Goal: Task Accomplishment & Management: Manage account settings

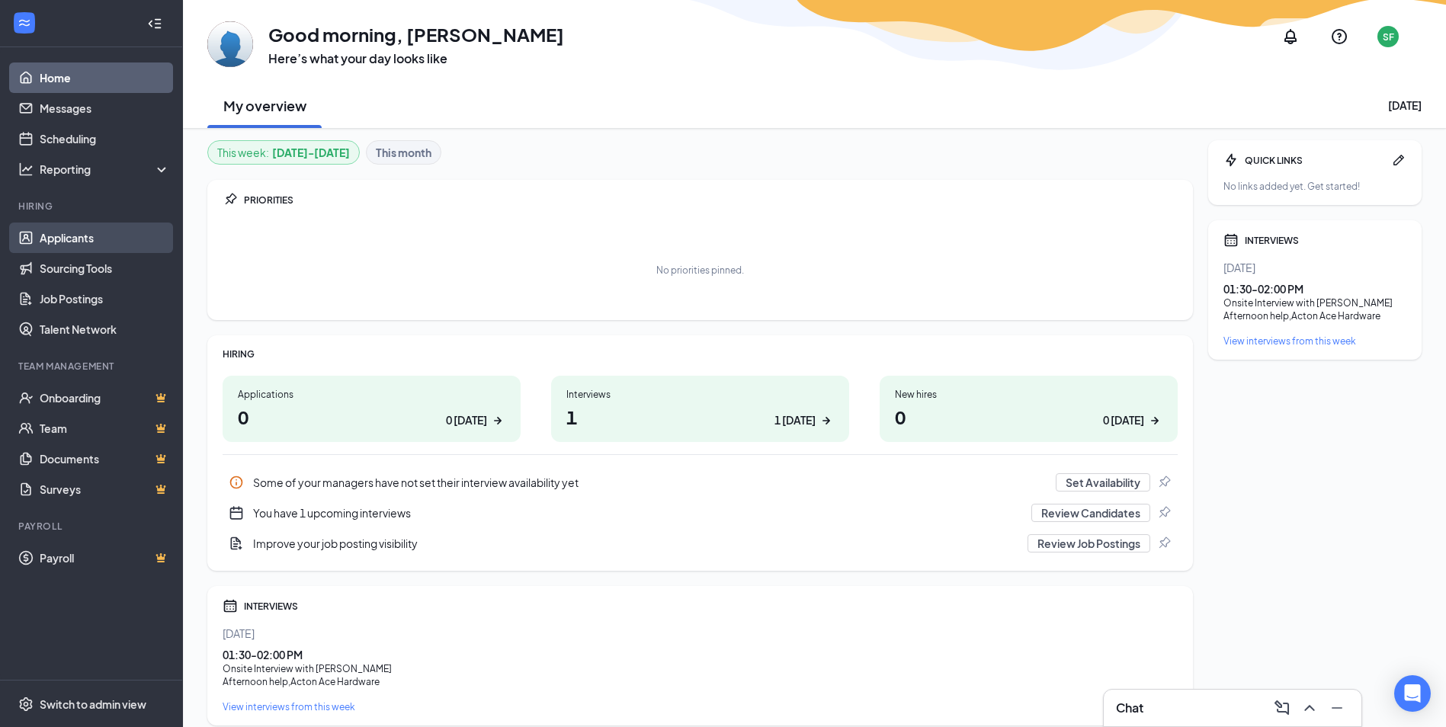
click at [91, 234] on link "Applicants" at bounding box center [105, 238] width 130 height 30
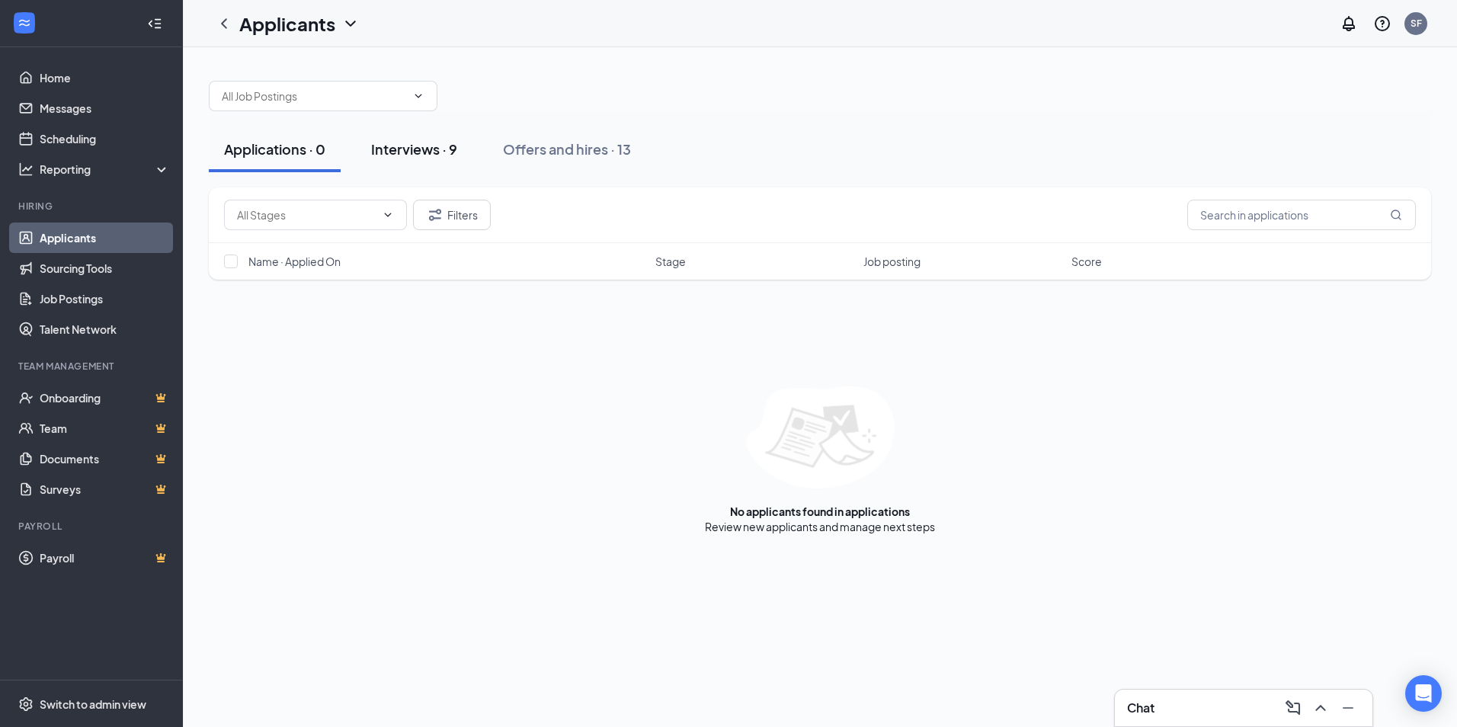
click at [399, 152] on div "Interviews · 9" at bounding box center [414, 148] width 86 height 19
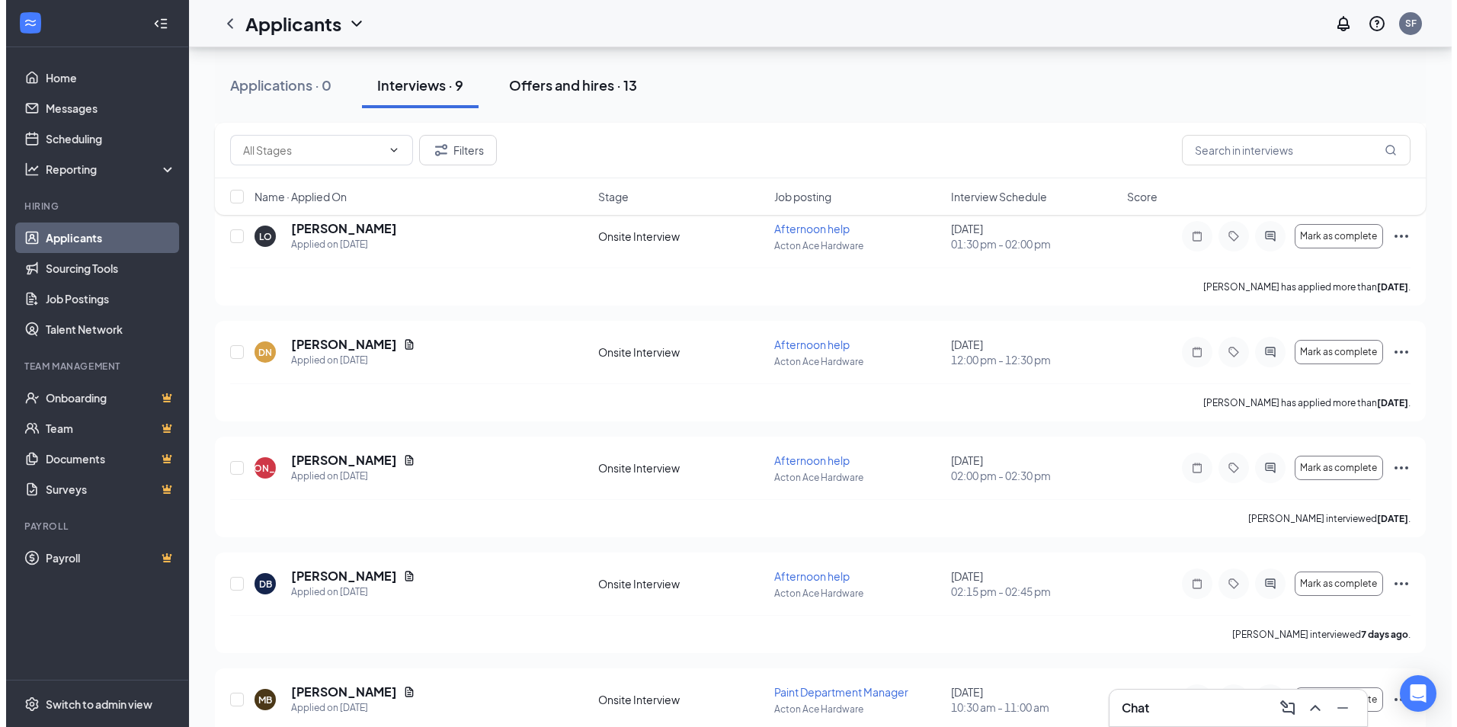
scroll to position [229, 0]
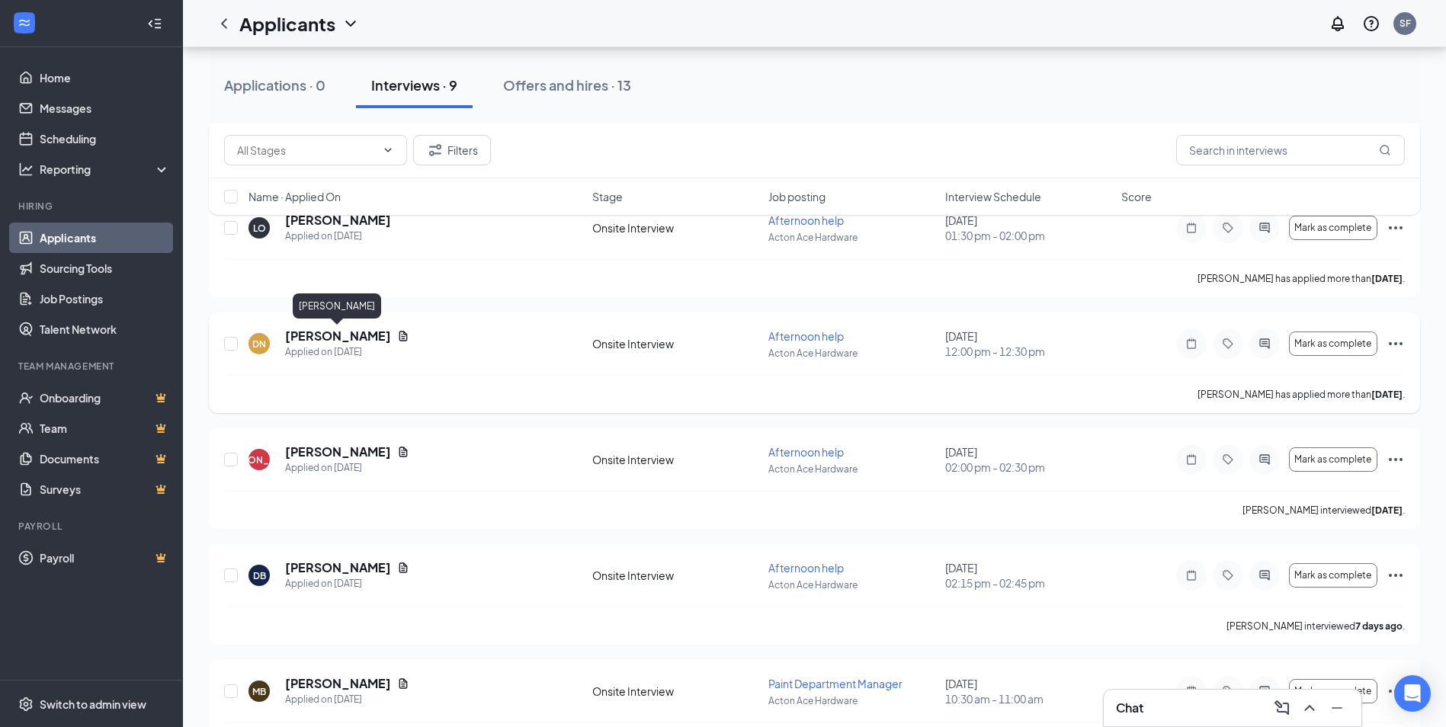
click at [358, 334] on h5 "[PERSON_NAME]" at bounding box center [338, 336] width 106 height 17
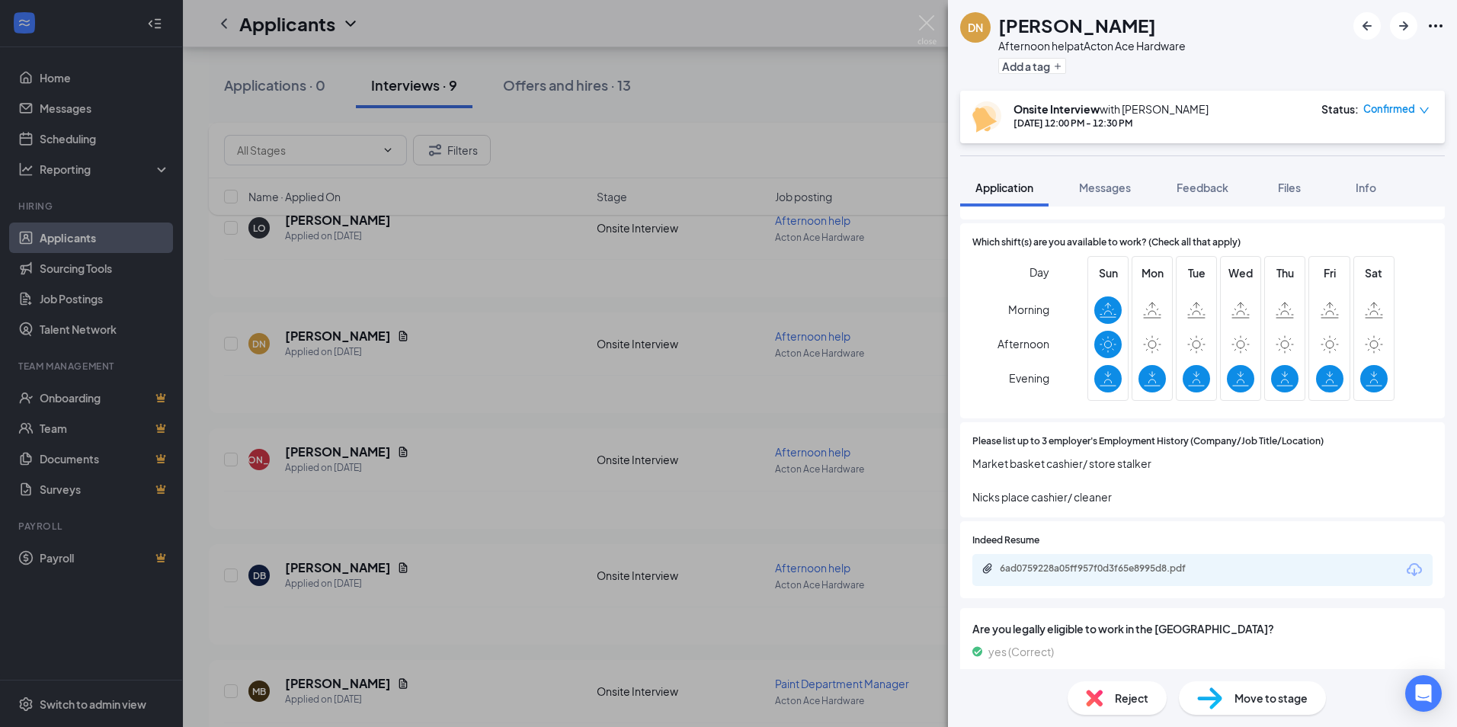
scroll to position [762, 0]
click at [1119, 574] on div "6ad0759228a05ff957f0d3f65e8995d8.pdf" at bounding box center [1106, 568] width 213 height 12
